Goal: Navigation & Orientation: Find specific page/section

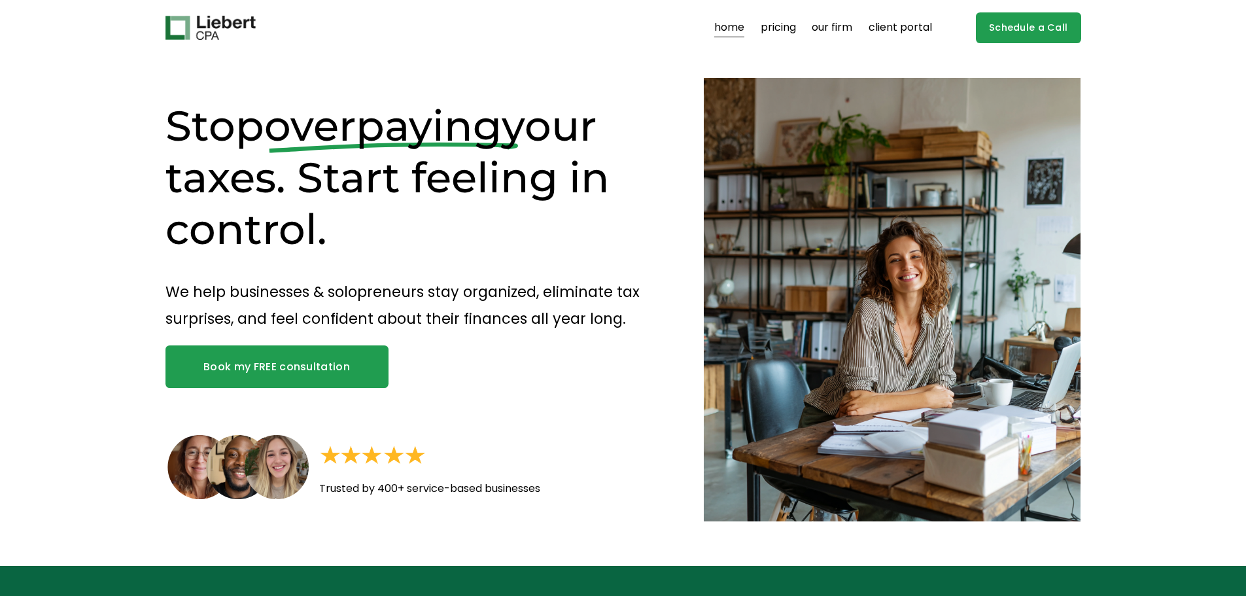
click at [903, 30] on link "client portal" at bounding box center [900, 28] width 63 height 21
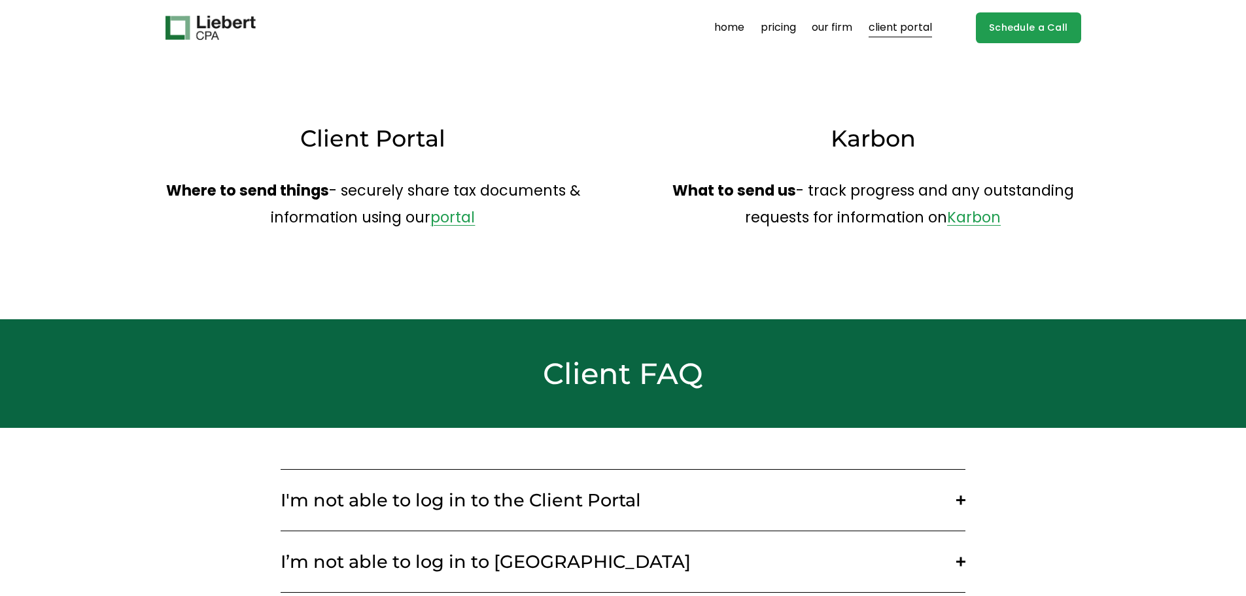
click at [831, 27] on link "our firm" at bounding box center [832, 28] width 41 height 21
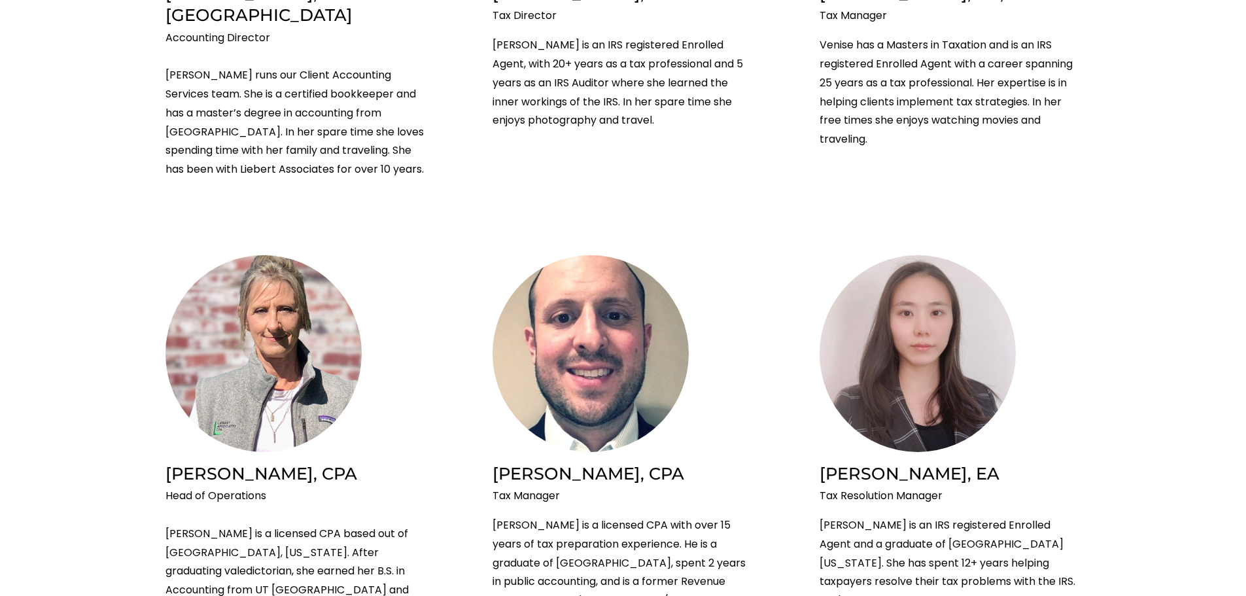
scroll to position [1243, 0]
